Goal: Task Accomplishment & Management: Use online tool/utility

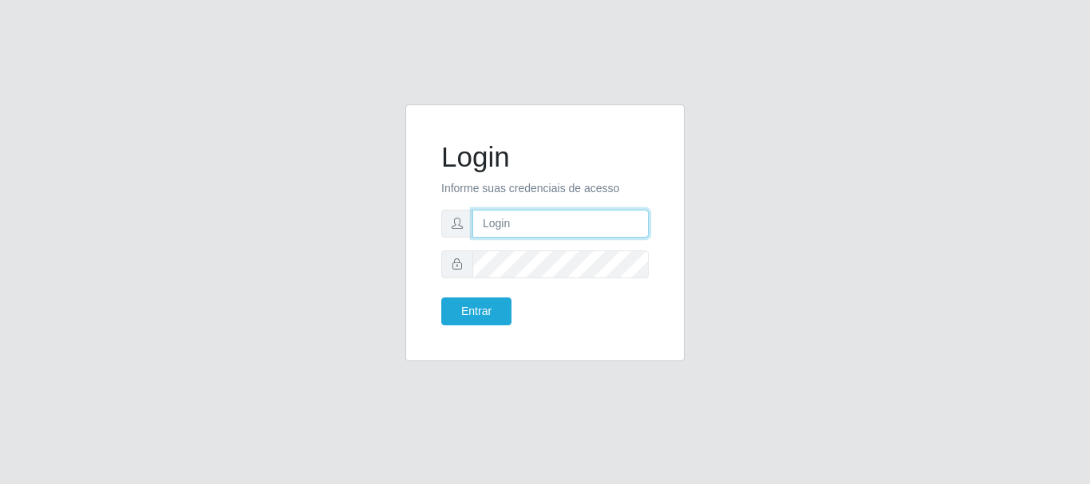
click at [552, 221] on input "text" at bounding box center [560, 224] width 176 height 28
drag, startPoint x: 549, startPoint y: 223, endPoint x: 630, endPoint y: 223, distance: 81.4
click at [630, 223] on input "ian@galiottoAa123456" at bounding box center [560, 224] width 176 height 28
type input "[PERSON_NAME]@[PERSON_NAME]"
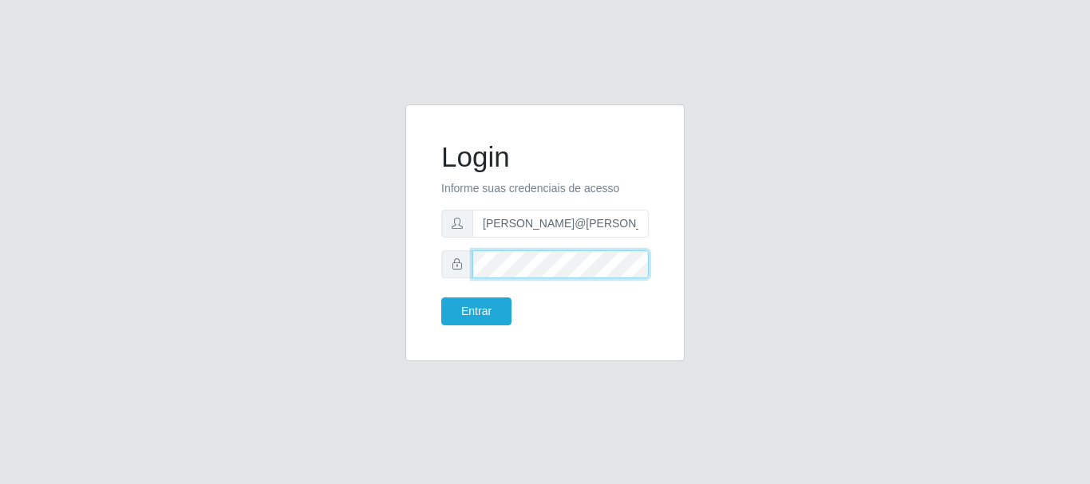
click at [441, 298] on button "Entrar" at bounding box center [476, 312] width 70 height 28
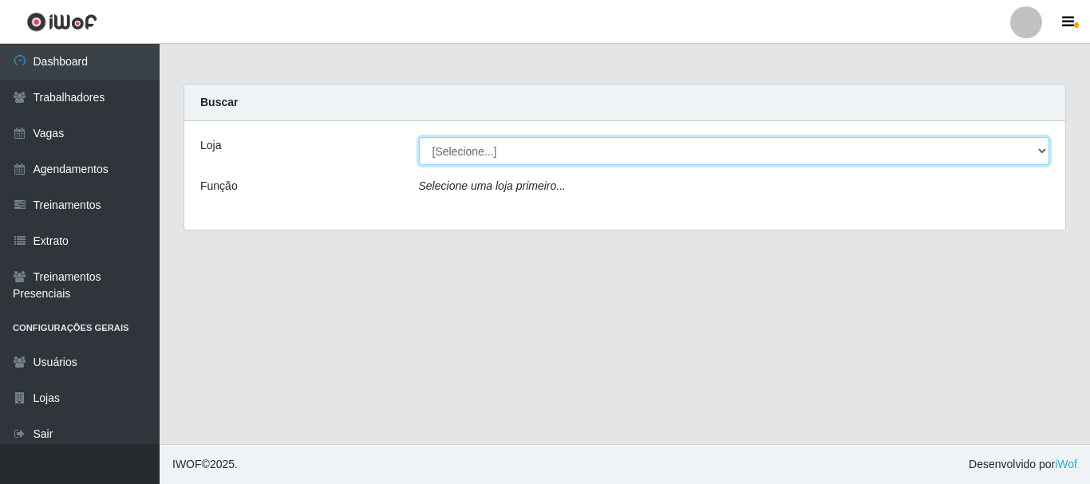
click at [581, 147] on select "[Selecione...] [GEOGRAPHIC_DATA]" at bounding box center [734, 151] width 631 height 28
select select "279"
click at [419, 137] on select "[Selecione...] [GEOGRAPHIC_DATA]" at bounding box center [734, 151] width 631 height 28
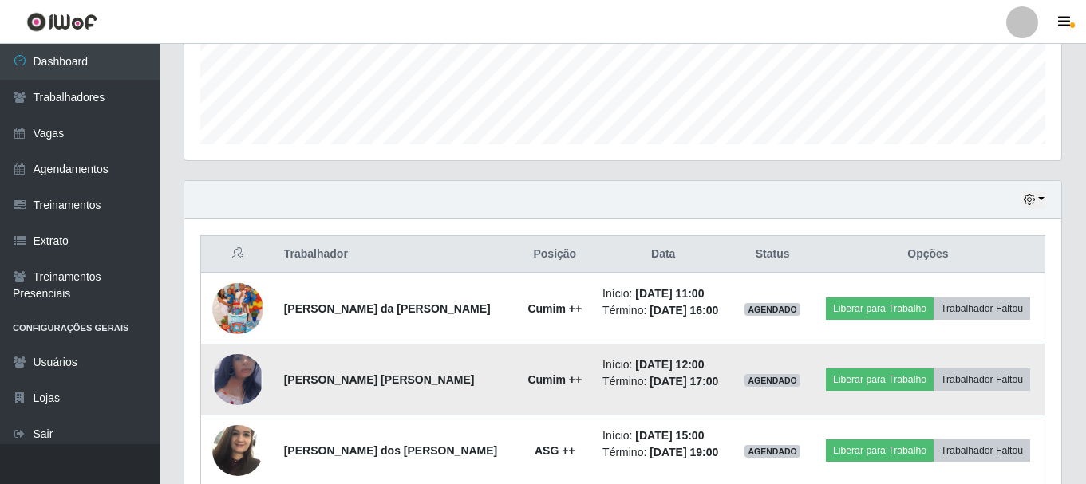
scroll to position [479, 0]
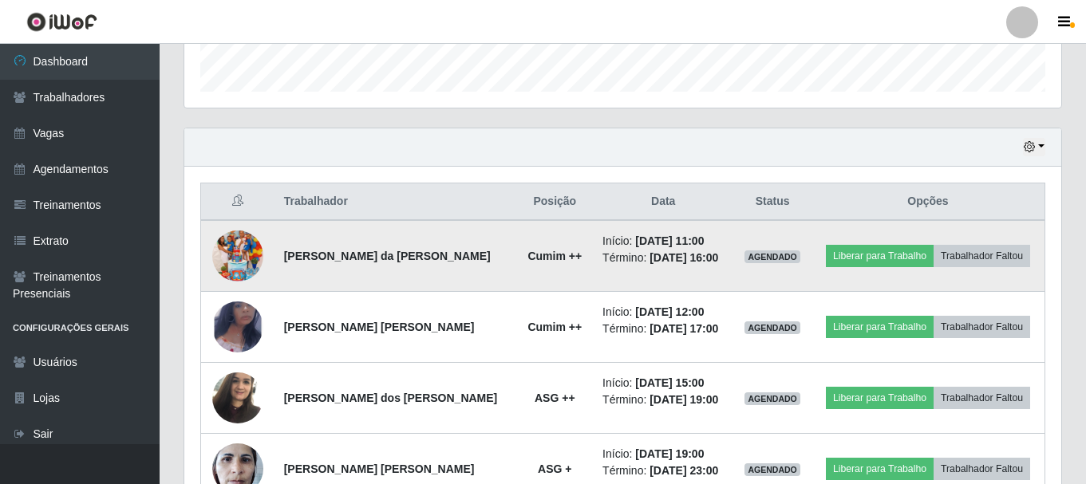
click at [229, 239] on img at bounding box center [237, 256] width 51 height 91
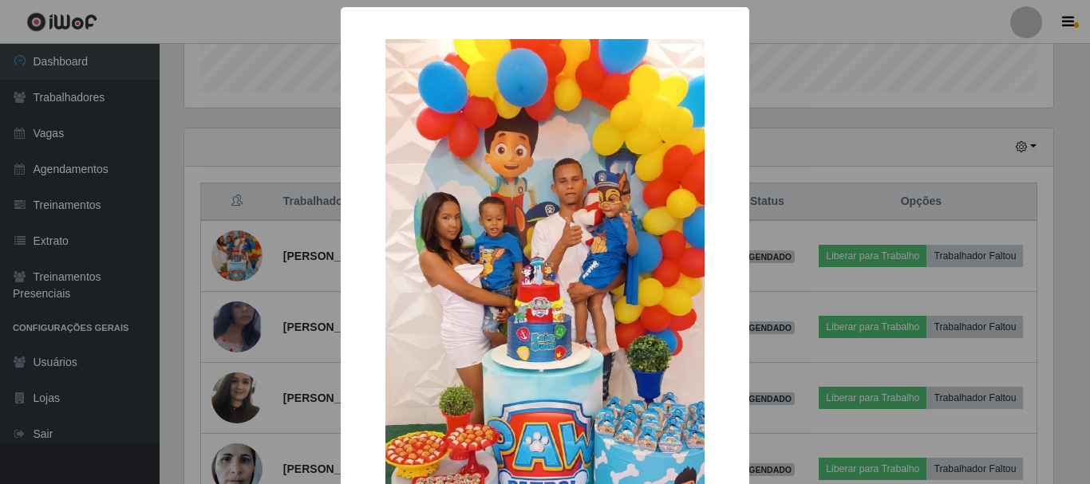
click at [237, 211] on div "× OK Cancel" at bounding box center [545, 242] width 1090 height 484
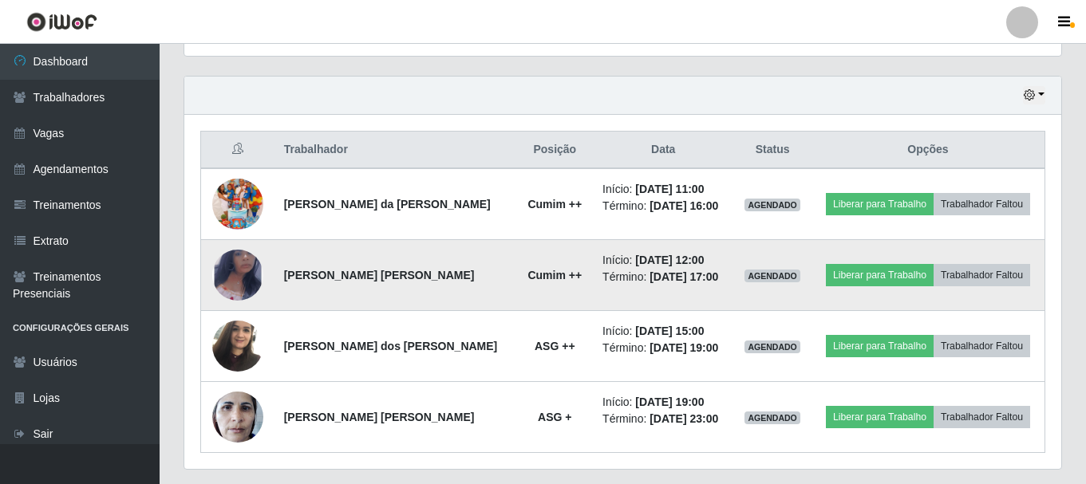
scroll to position [559, 0]
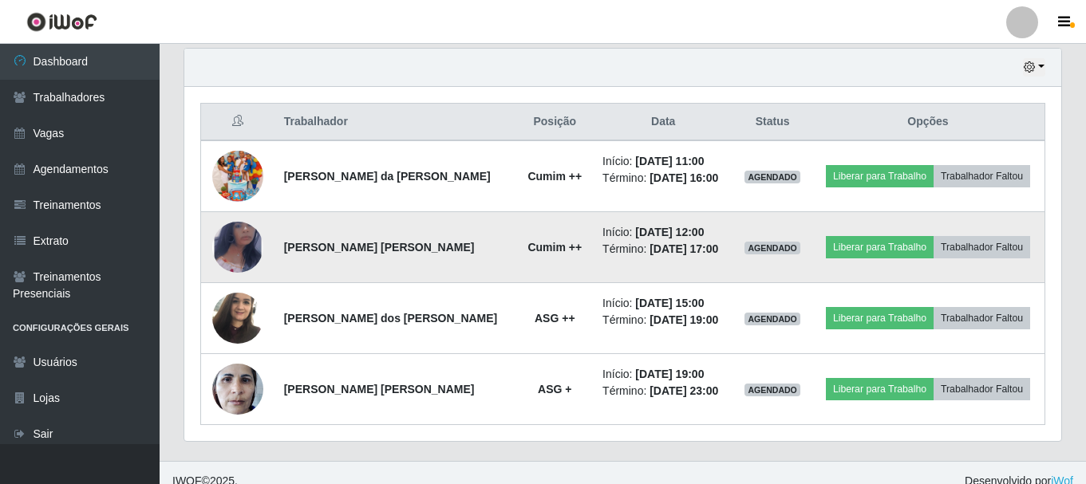
click at [235, 243] on img at bounding box center [237, 247] width 51 height 83
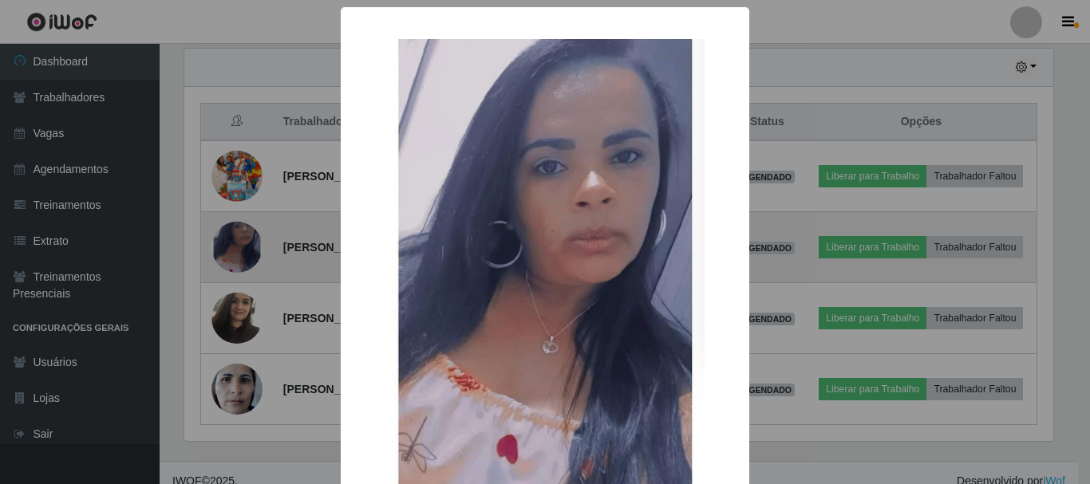
click at [235, 243] on div "× OK Cancel" at bounding box center [545, 242] width 1090 height 484
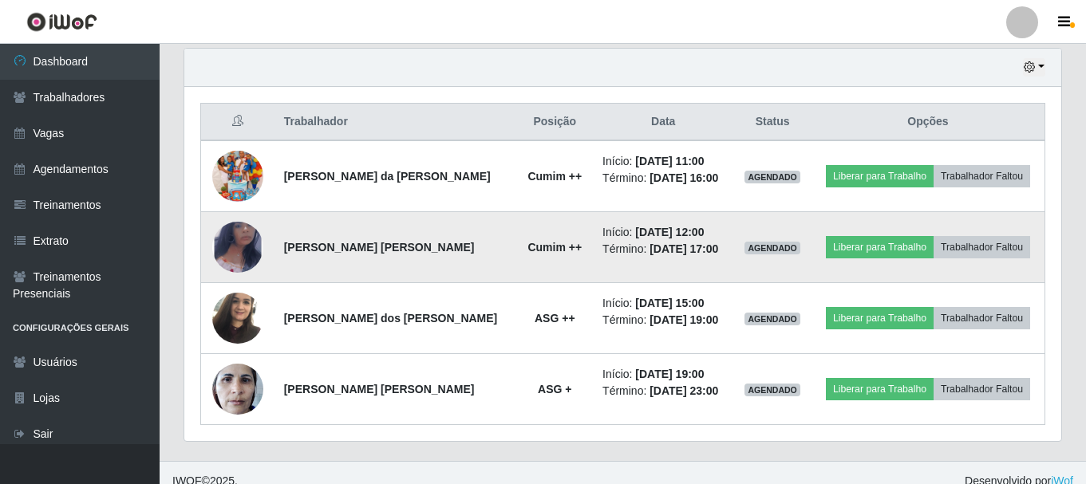
scroll to position [331, 877]
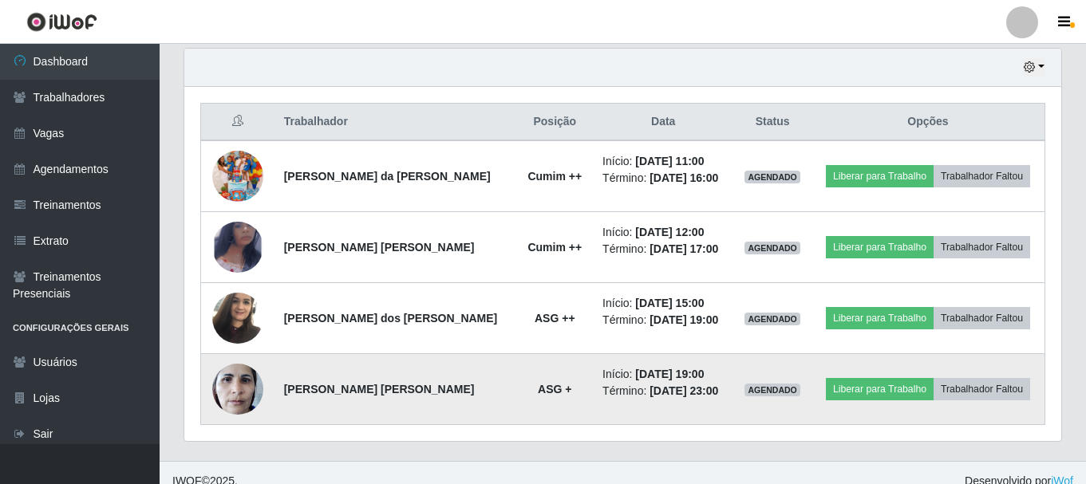
click at [226, 395] on img at bounding box center [237, 389] width 51 height 68
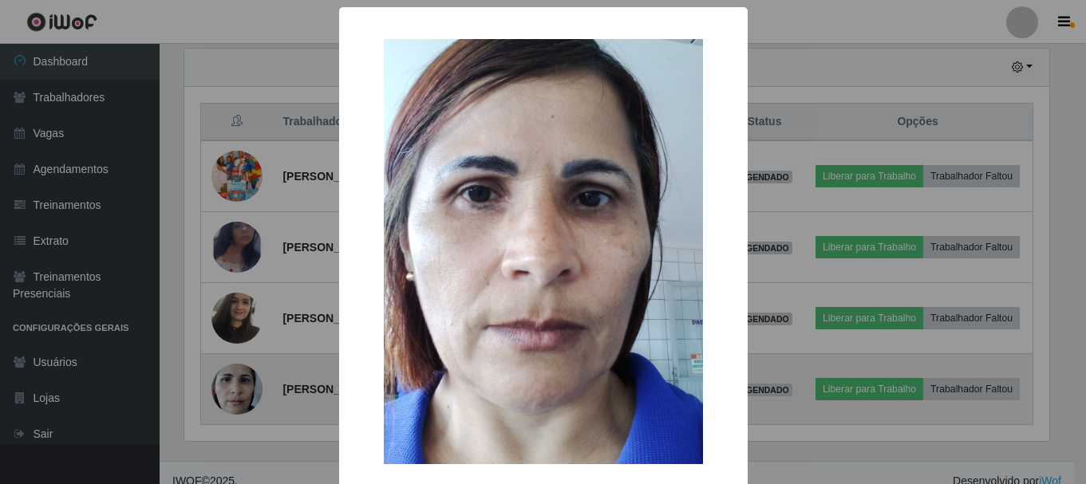
scroll to position [331, 869]
click at [226, 395] on div "× OK Cancel" at bounding box center [545, 242] width 1090 height 484
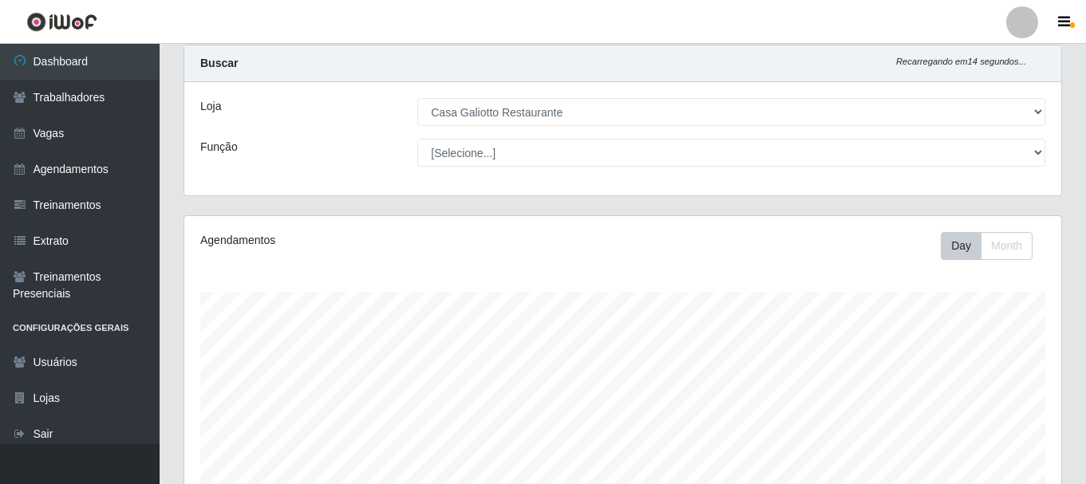
scroll to position [0, 0]
